Goal: Communication & Community: Answer question/provide support

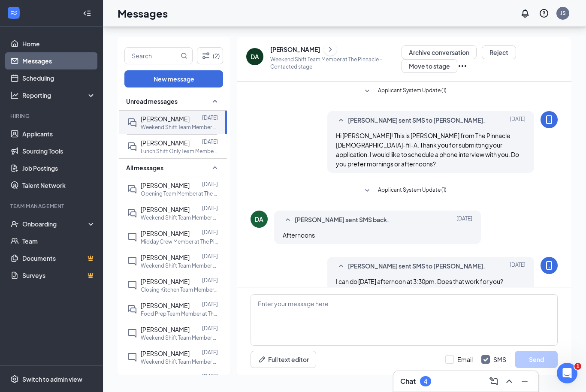
scroll to position [21, 0]
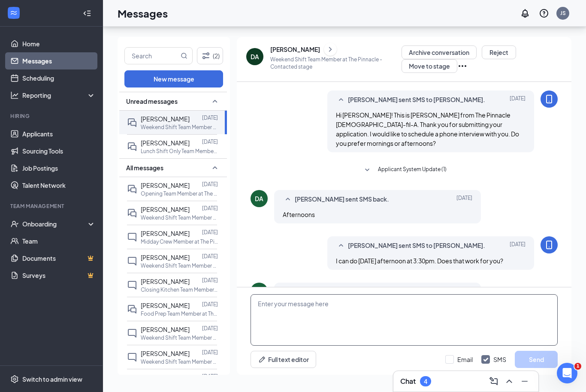
click at [320, 329] on textarea at bounding box center [404, 319] width 307 height 51
type textarea "Great! I will give you a call this afternoon at 3pm."
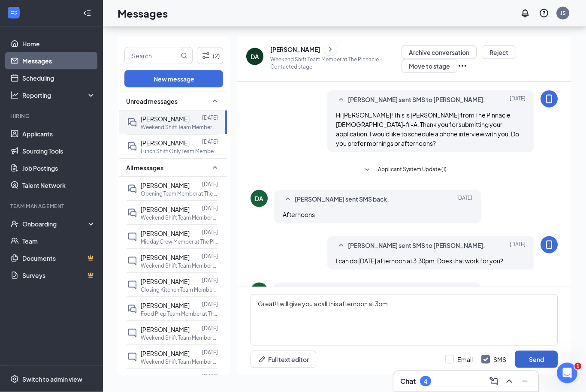
click at [551, 355] on button "Send" at bounding box center [536, 359] width 43 height 17
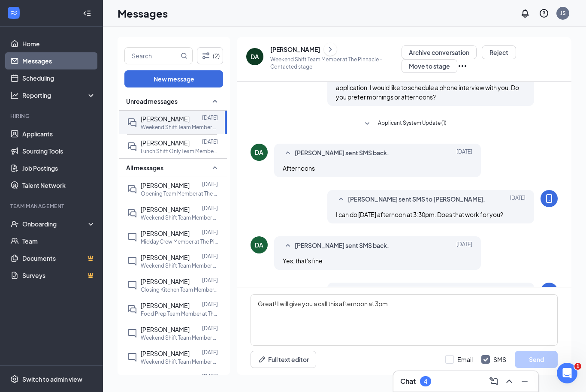
scroll to position [67, 0]
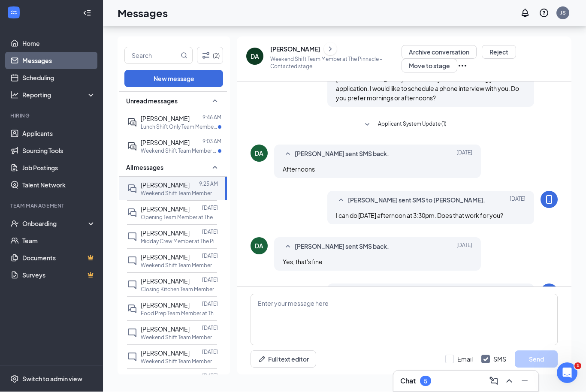
scroll to position [28, 0]
click at [209, 148] on p "Weekend Shift Team Member at The Pinnacle" at bounding box center [179, 151] width 77 height 7
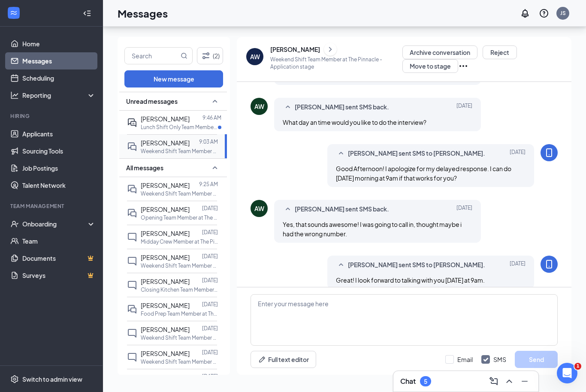
scroll to position [154, 0]
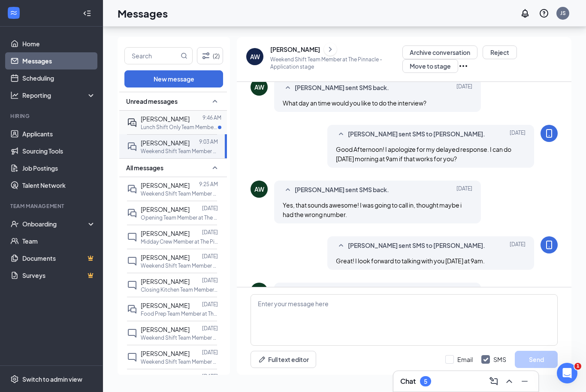
click at [148, 124] on p "Lunch Shift Only Team Member at The Pinnacle" at bounding box center [179, 127] width 77 height 7
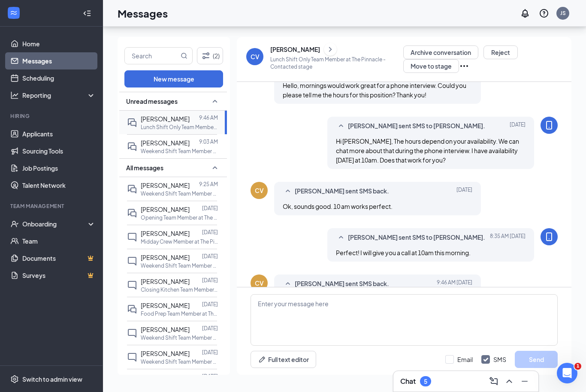
scroll to position [160, 0]
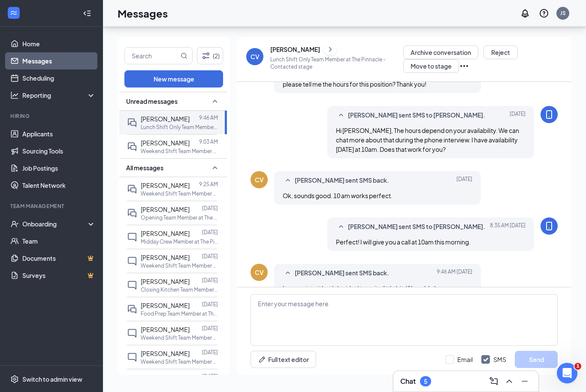
click at [290, 293] on div "Full text editor Email SMS Send" at bounding box center [404, 331] width 335 height 88
click at [291, 299] on textarea at bounding box center [404, 319] width 307 height 51
type textarea "Sure"
click at [529, 361] on button "Send" at bounding box center [536, 359] width 43 height 17
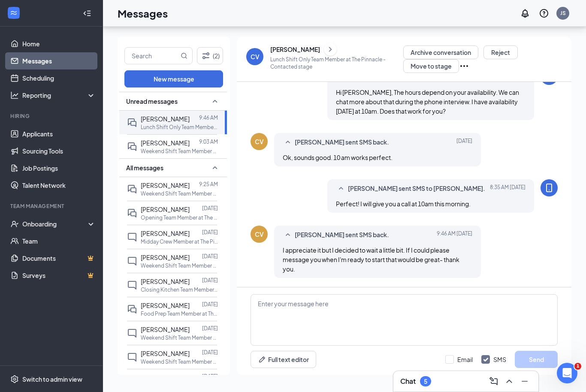
scroll to position [207, 0]
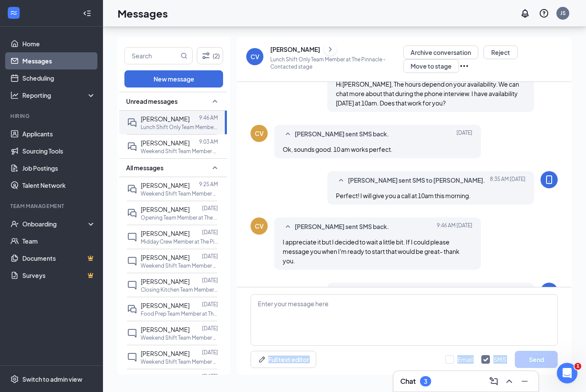
drag, startPoint x: 586, startPoint y: 284, endPoint x: 581, endPoint y: 391, distance: 107.3
click at [581, 391] on div "(2) New message Unread messages Christy Vaughn 9:46 AM Lunch Shift Only Team Me…" at bounding box center [344, 209] width 483 height 365
